Goal: Information Seeking & Learning: Learn about a topic

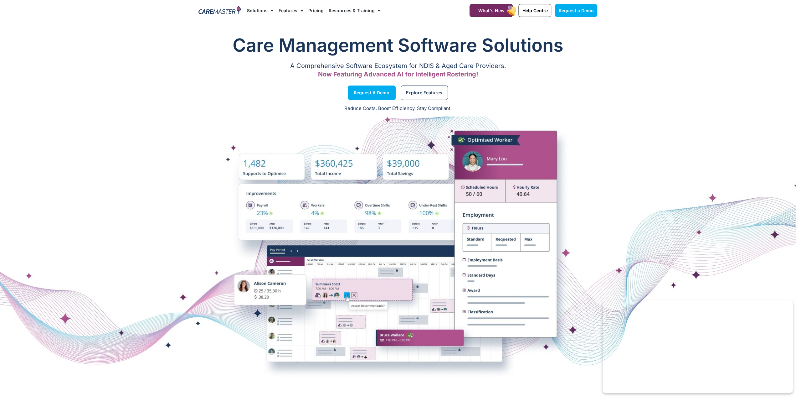
click at [316, 10] on link "Pricing" at bounding box center [315, 10] width 15 height 21
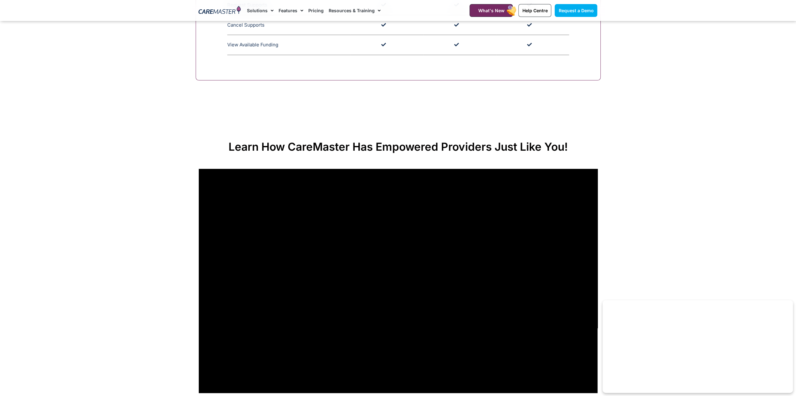
scroll to position [2035, 0]
